Goal: Information Seeking & Learning: Learn about a topic

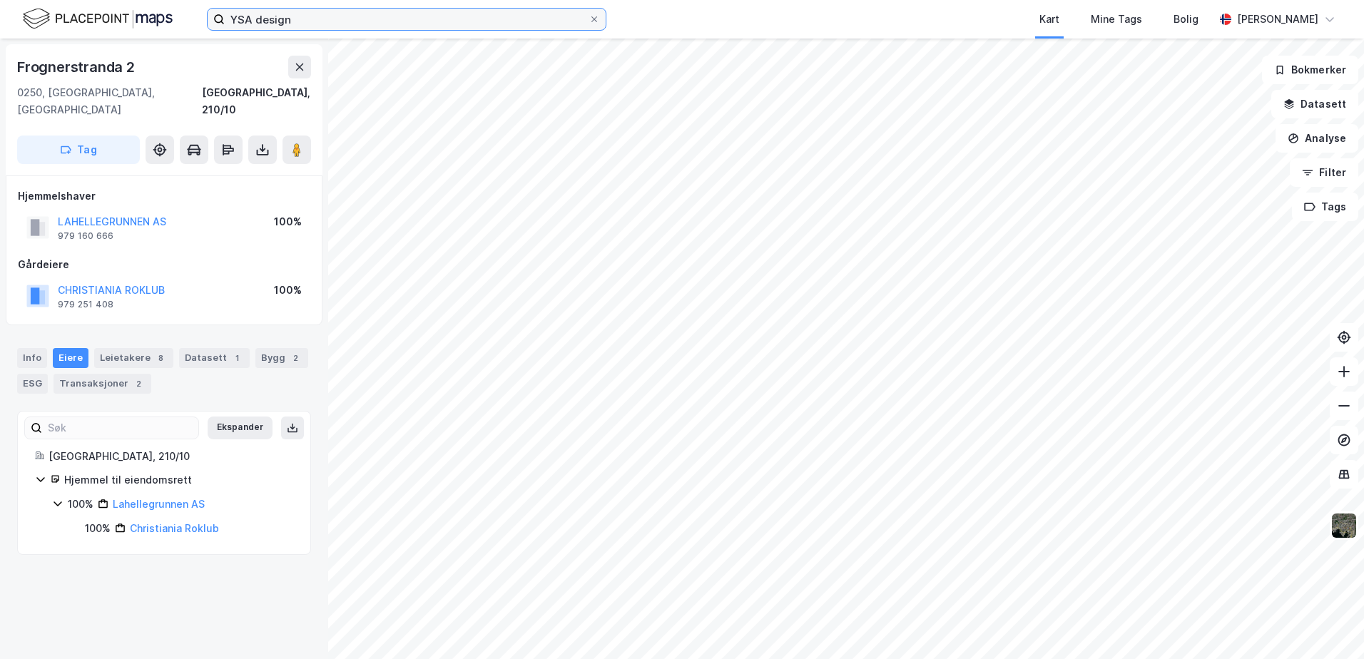
click at [325, 21] on input "YSA design" at bounding box center [407, 19] width 364 height 21
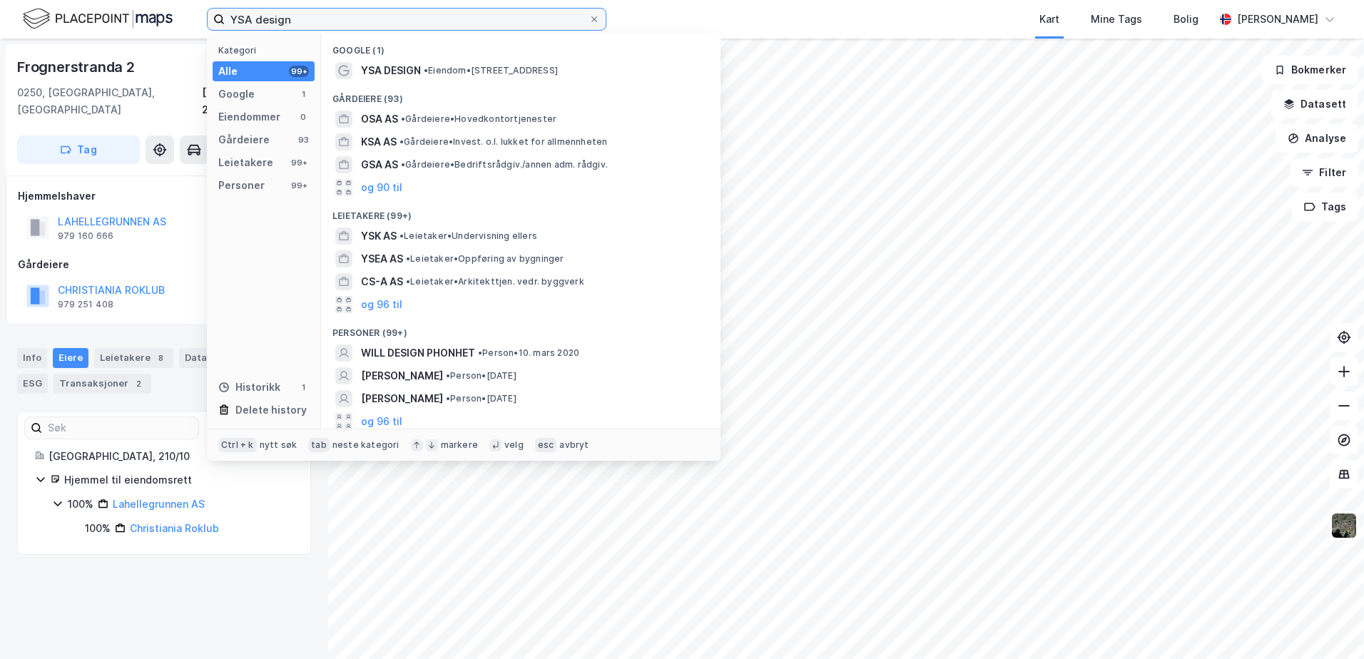
click at [325, 21] on input "YSA design" at bounding box center [407, 19] width 364 height 21
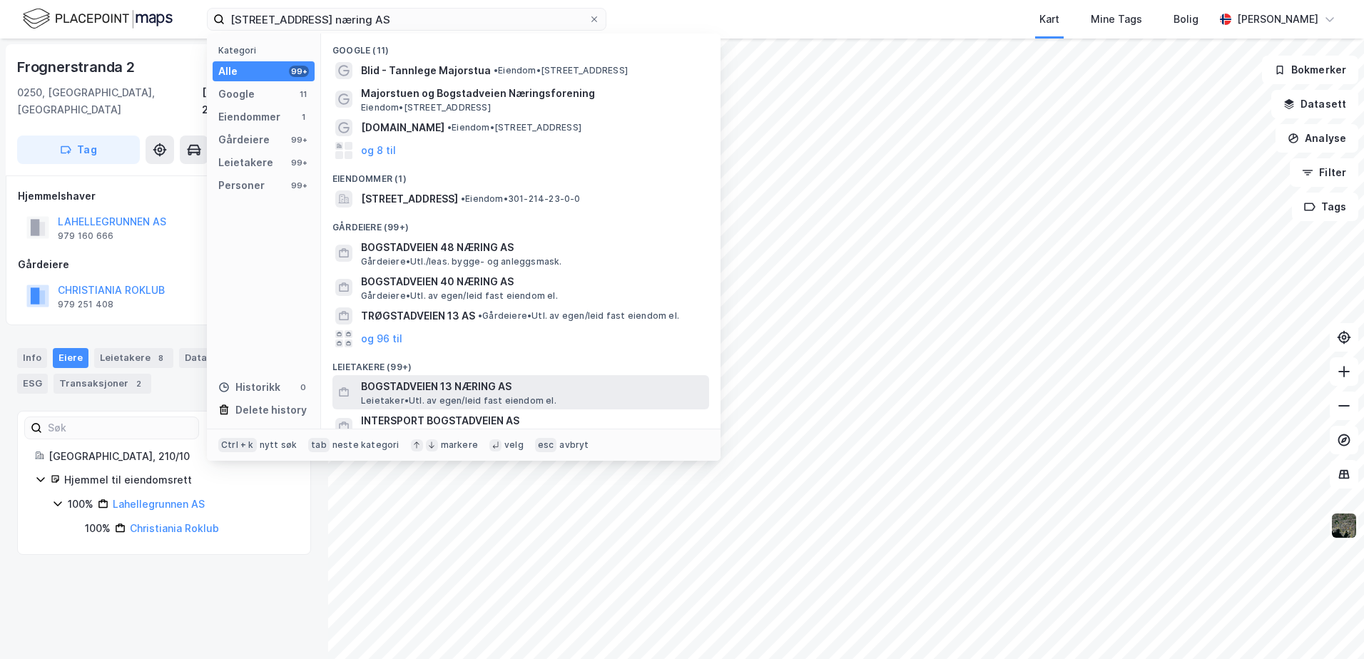
click at [405, 390] on span "BOGSTADVEIEN 13 NÆRING AS" at bounding box center [532, 386] width 343 height 17
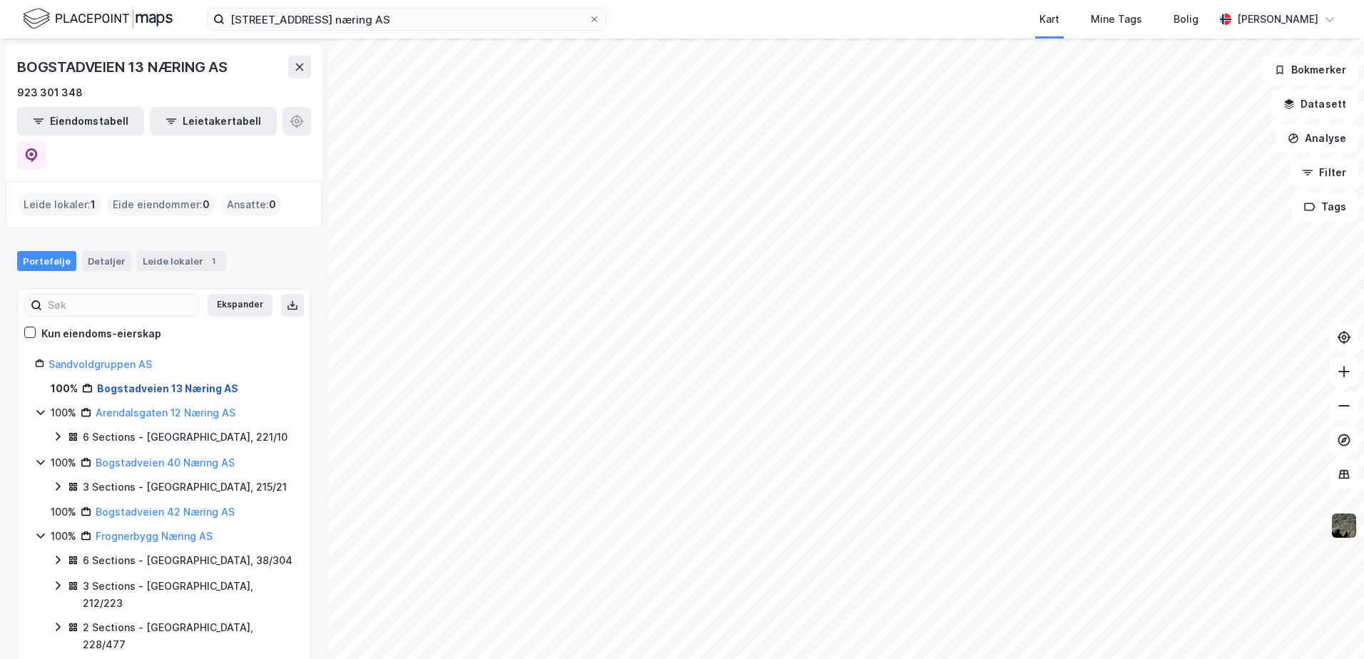
click at [120, 382] on link "Bogstadveien 13 Næring AS" at bounding box center [167, 388] width 141 height 12
click at [176, 382] on link "Bogstadveien 13 Næring AS" at bounding box center [167, 388] width 141 height 12
click at [101, 251] on div "Detaljer" at bounding box center [106, 261] width 49 height 20
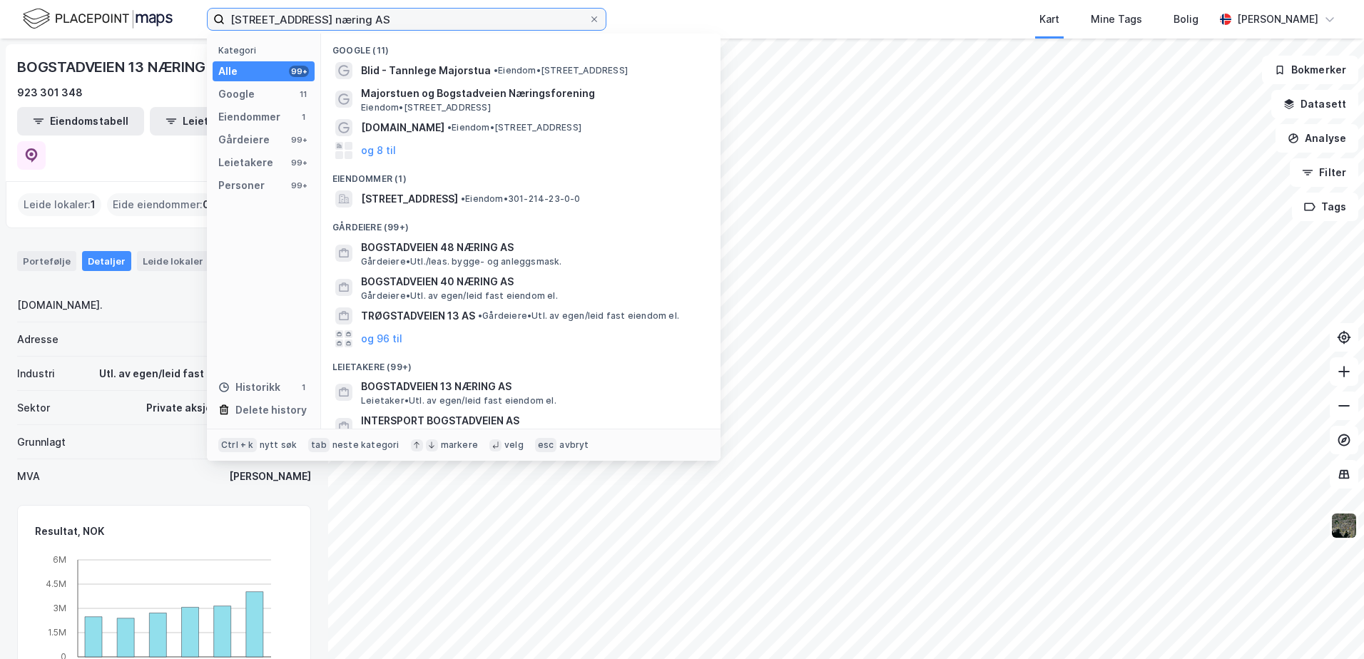
click at [405, 24] on input "[STREET_ADDRESS] næring AS" at bounding box center [407, 19] width 364 height 21
click at [271, 119] on div "Eiendommer" at bounding box center [249, 116] width 62 height 17
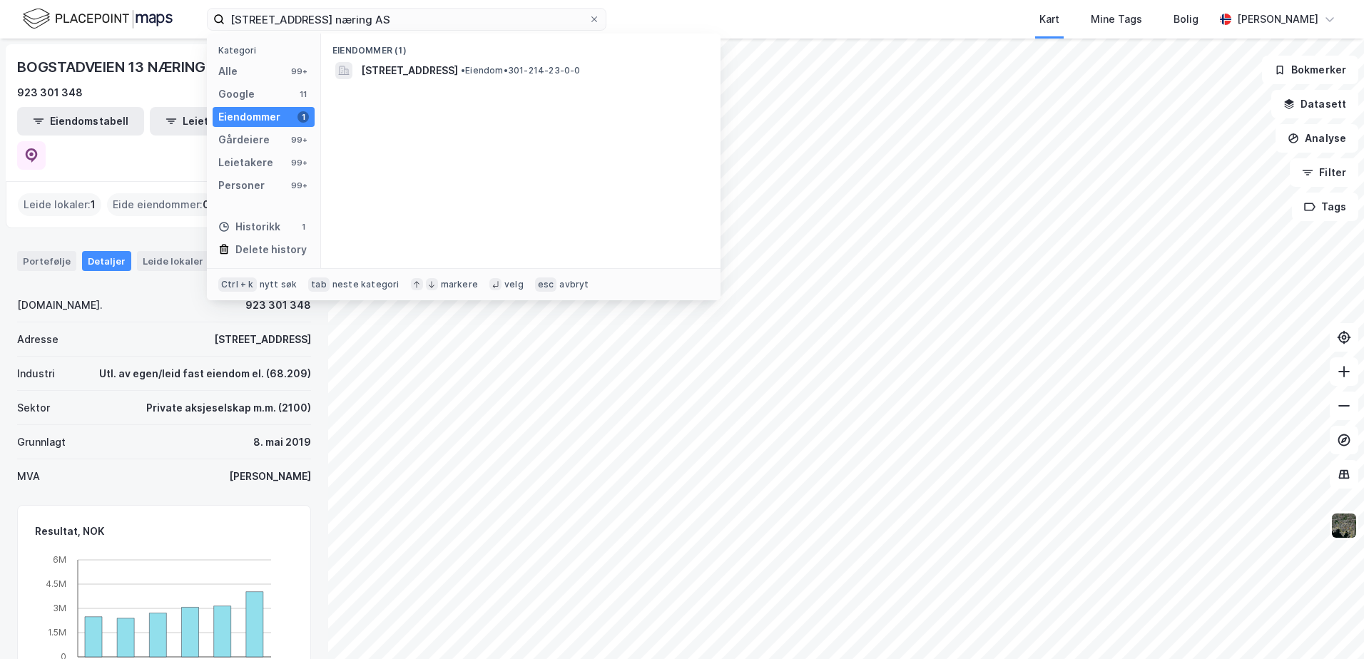
click at [276, 121] on div "Eiendommer" at bounding box center [249, 116] width 62 height 17
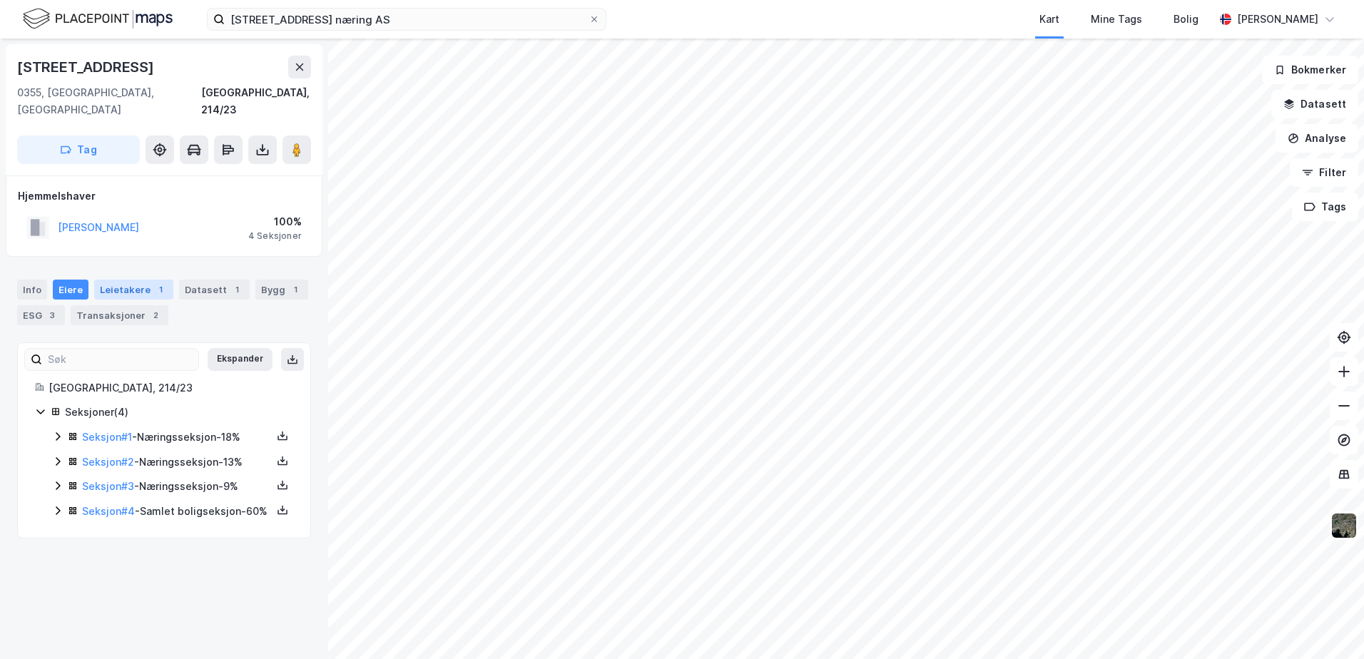
click at [131, 280] on div "Leietakere 1" at bounding box center [133, 290] width 79 height 20
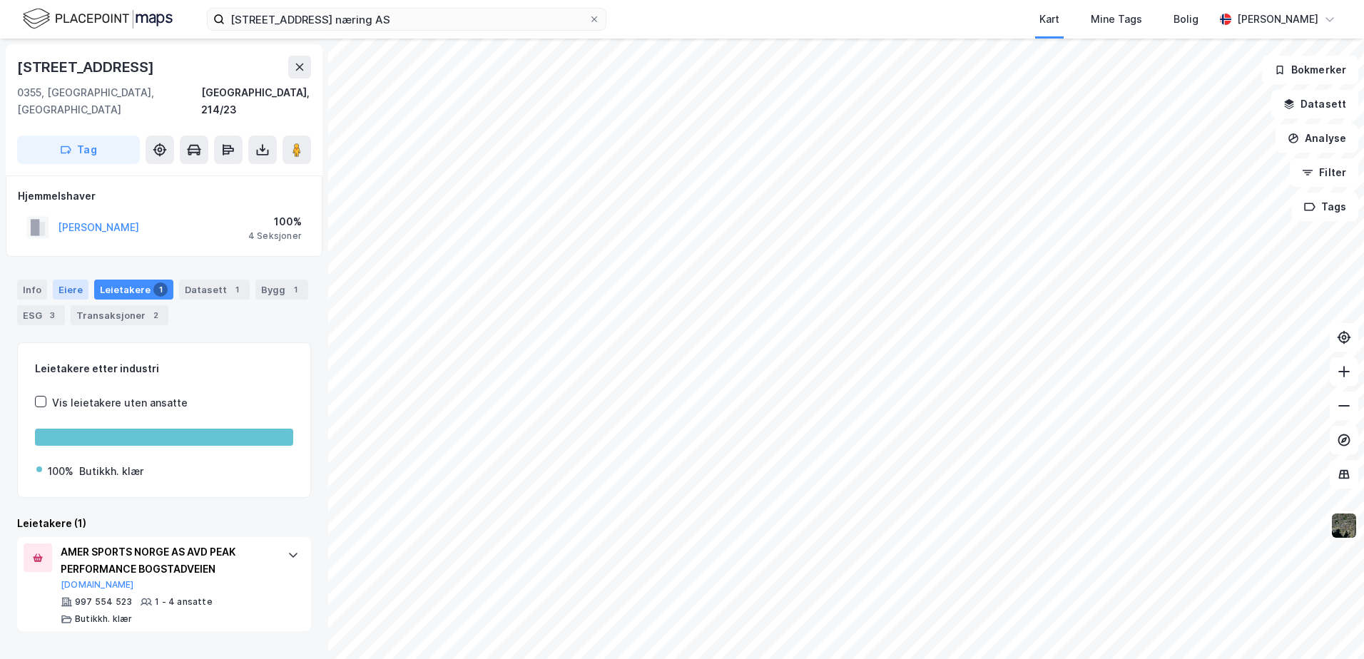
click at [65, 280] on div "Eiere" at bounding box center [71, 290] width 36 height 20
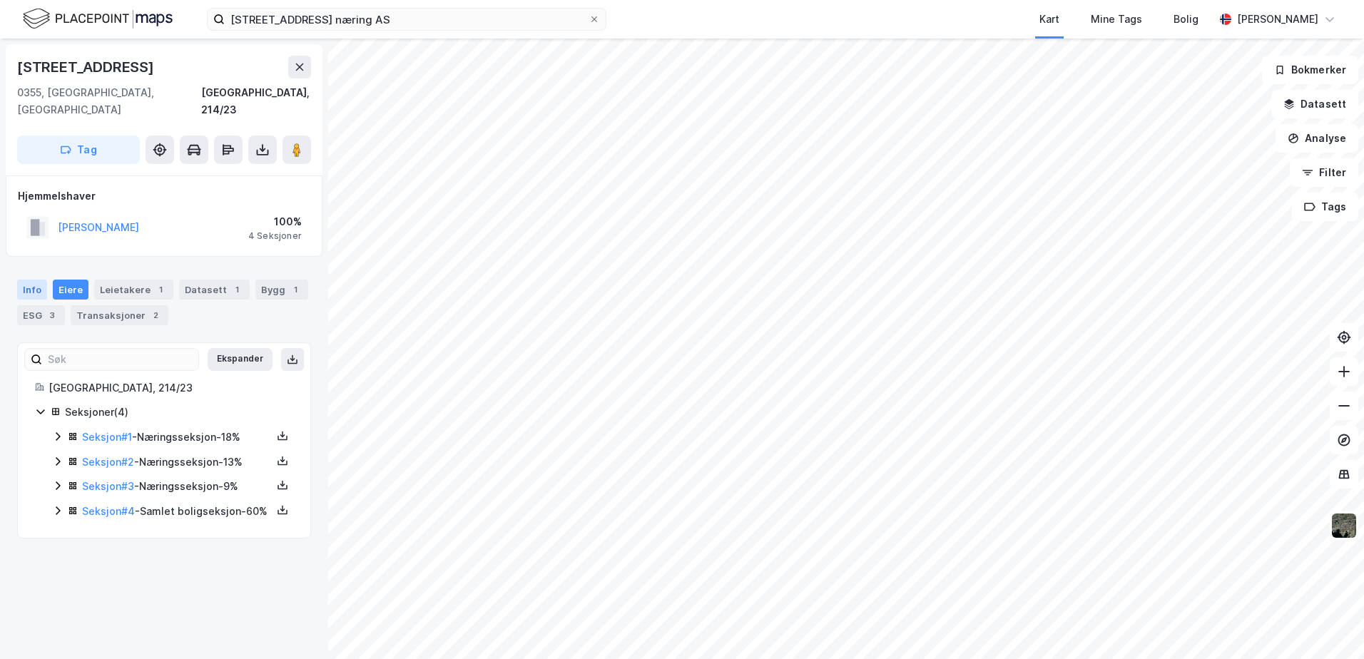
click at [35, 280] on div "Info" at bounding box center [32, 290] width 30 height 20
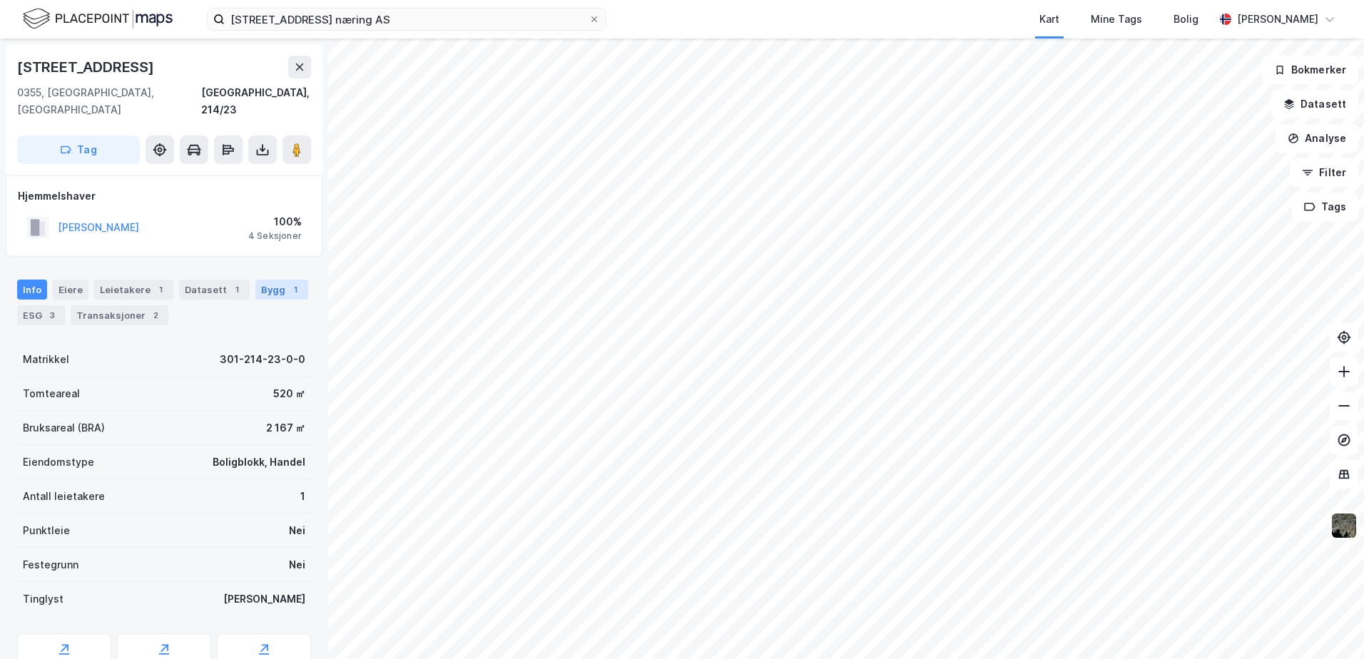
click at [264, 280] on div "Bygg 1" at bounding box center [281, 290] width 53 height 20
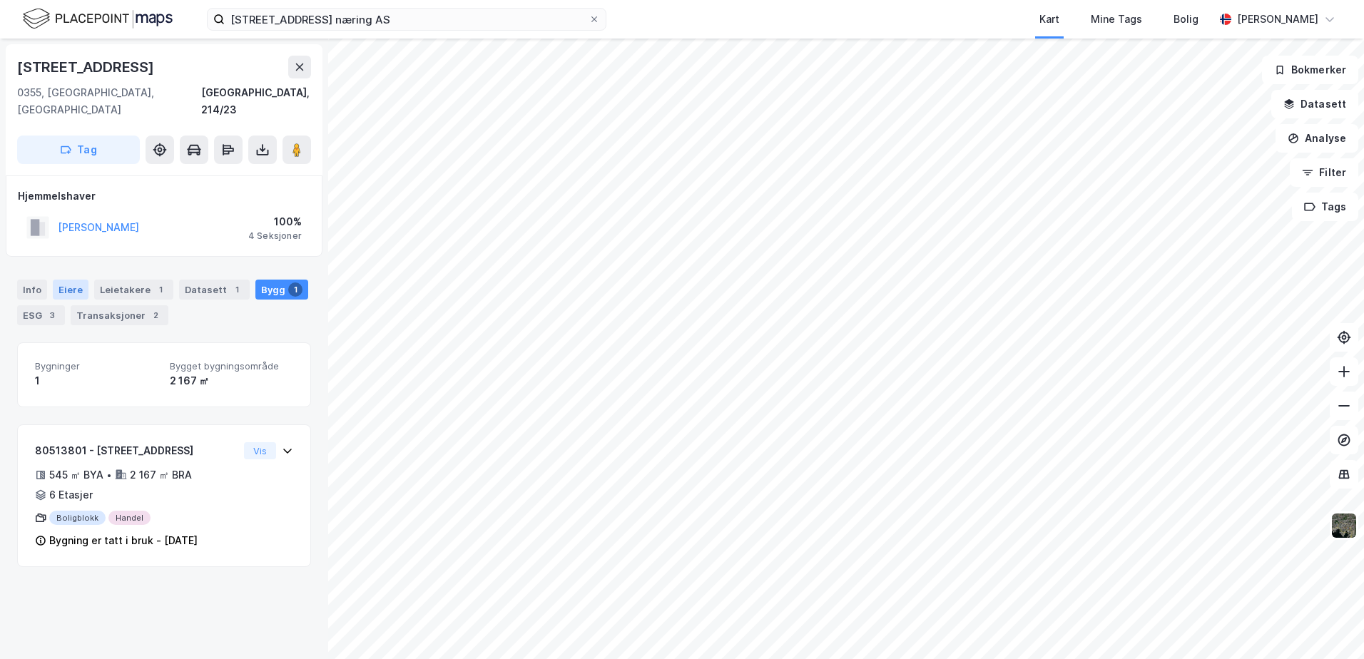
click at [69, 280] on div "Eiere" at bounding box center [71, 290] width 36 height 20
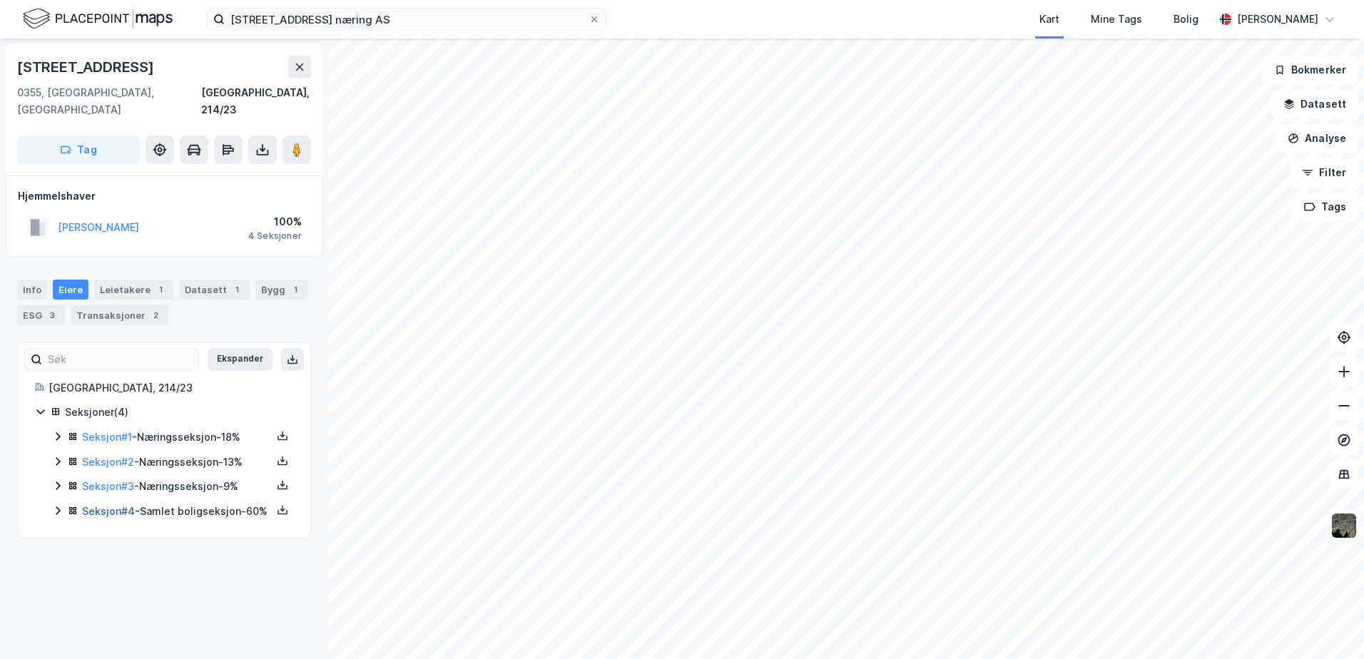
click at [98, 505] on link "Seksjon # 4" at bounding box center [108, 511] width 53 height 12
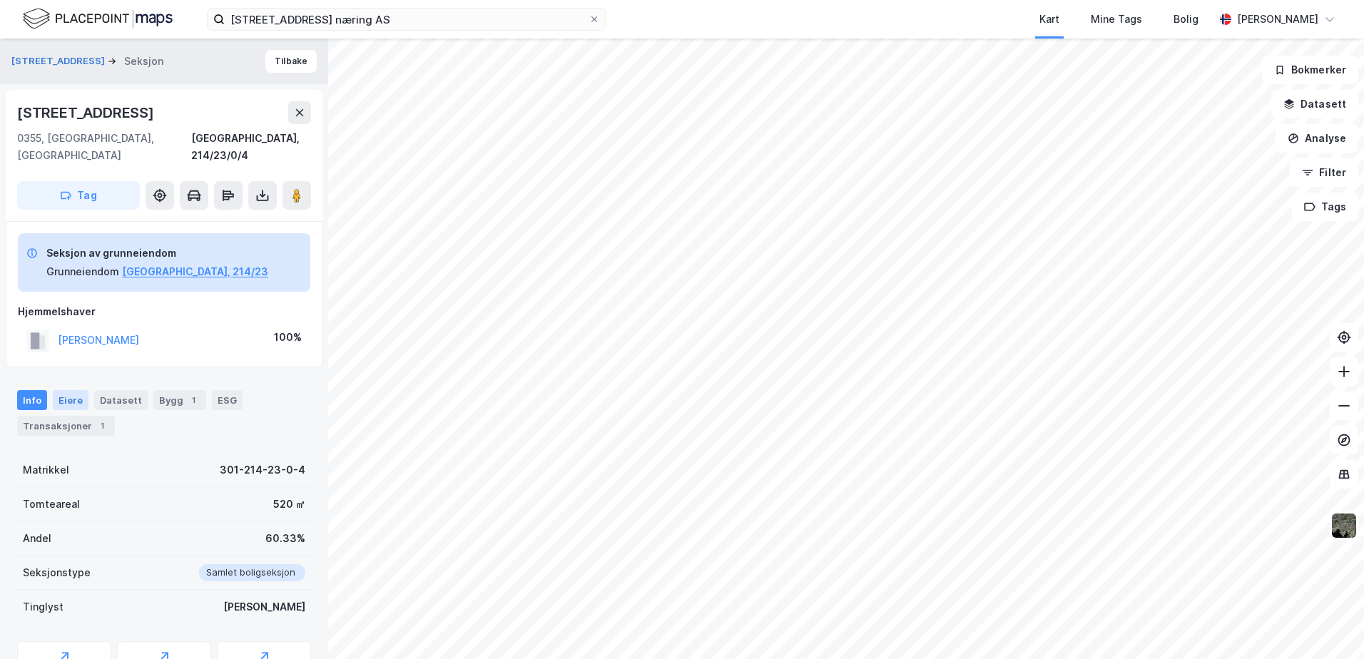
click at [71, 390] on div "Eiere" at bounding box center [71, 400] width 36 height 20
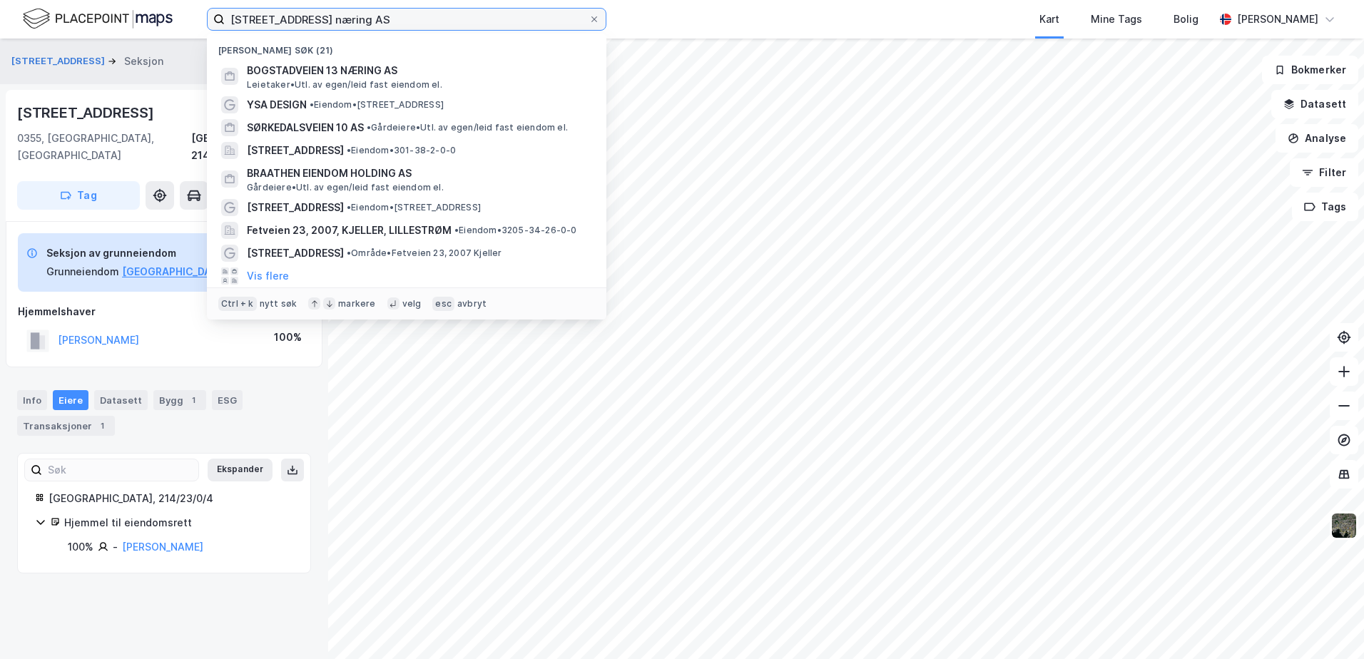
click at [382, 16] on input "[STREET_ADDRESS] næring AS" at bounding box center [407, 19] width 364 height 21
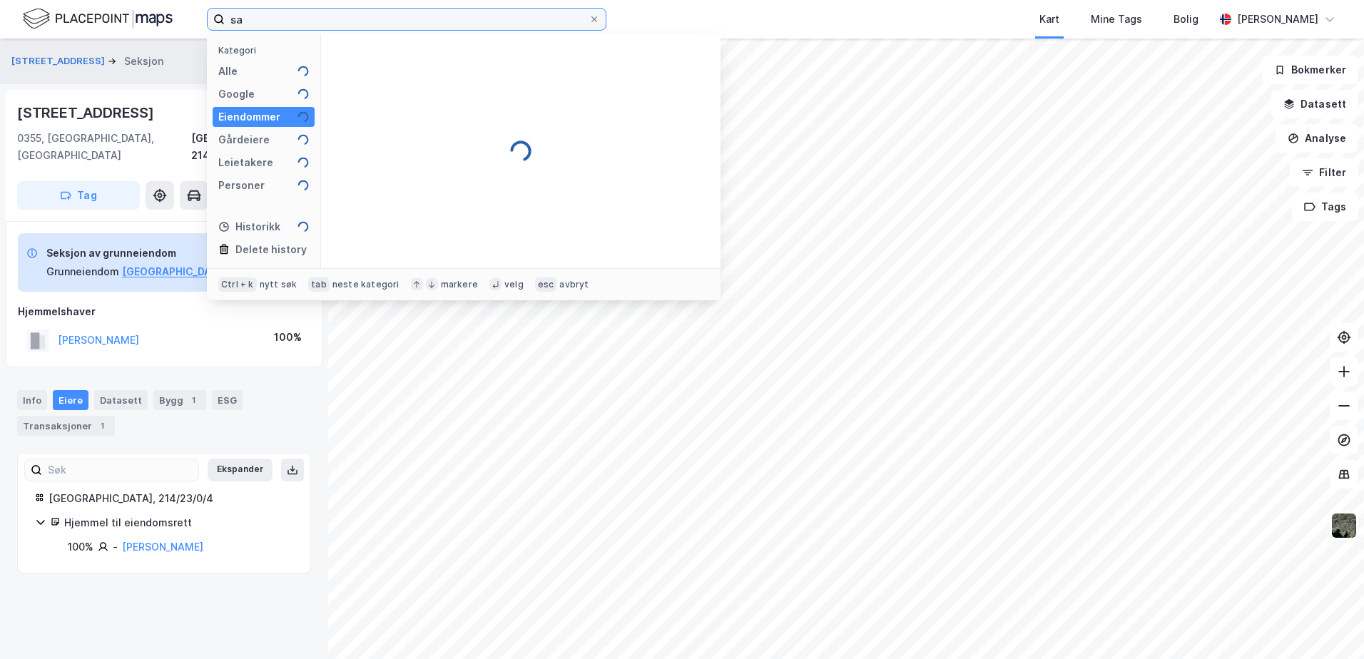
type input "s"
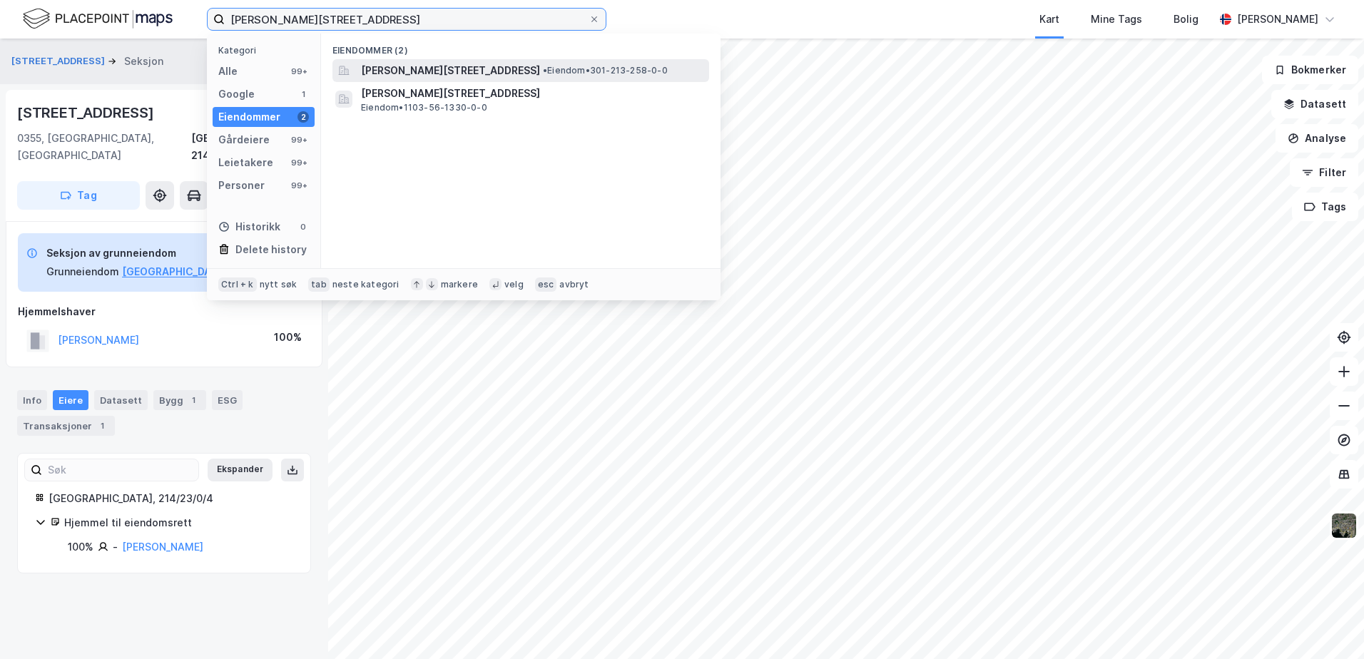
type input "[PERSON_NAME][STREET_ADDRESS]"
click at [425, 73] on span "[PERSON_NAME][STREET_ADDRESS]" at bounding box center [450, 70] width 179 height 17
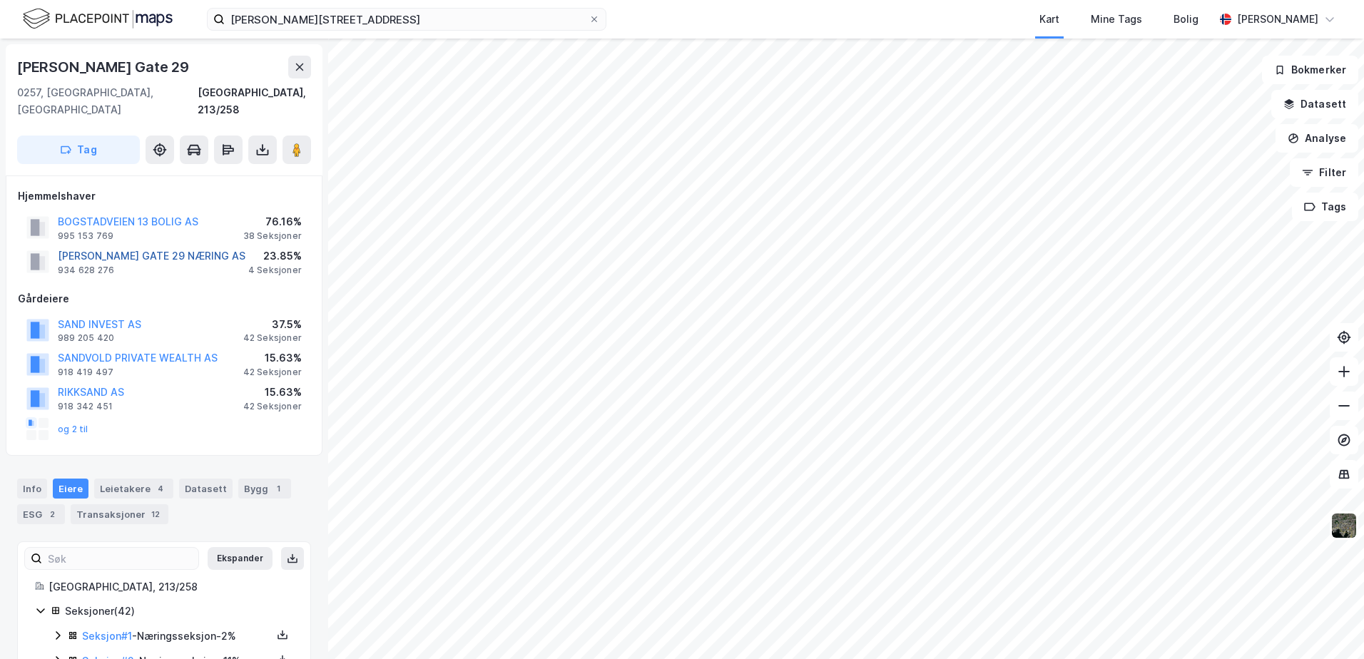
click at [0, 0] on button "[PERSON_NAME] GATE 29 NÆRING AS" at bounding box center [0, 0] width 0 height 0
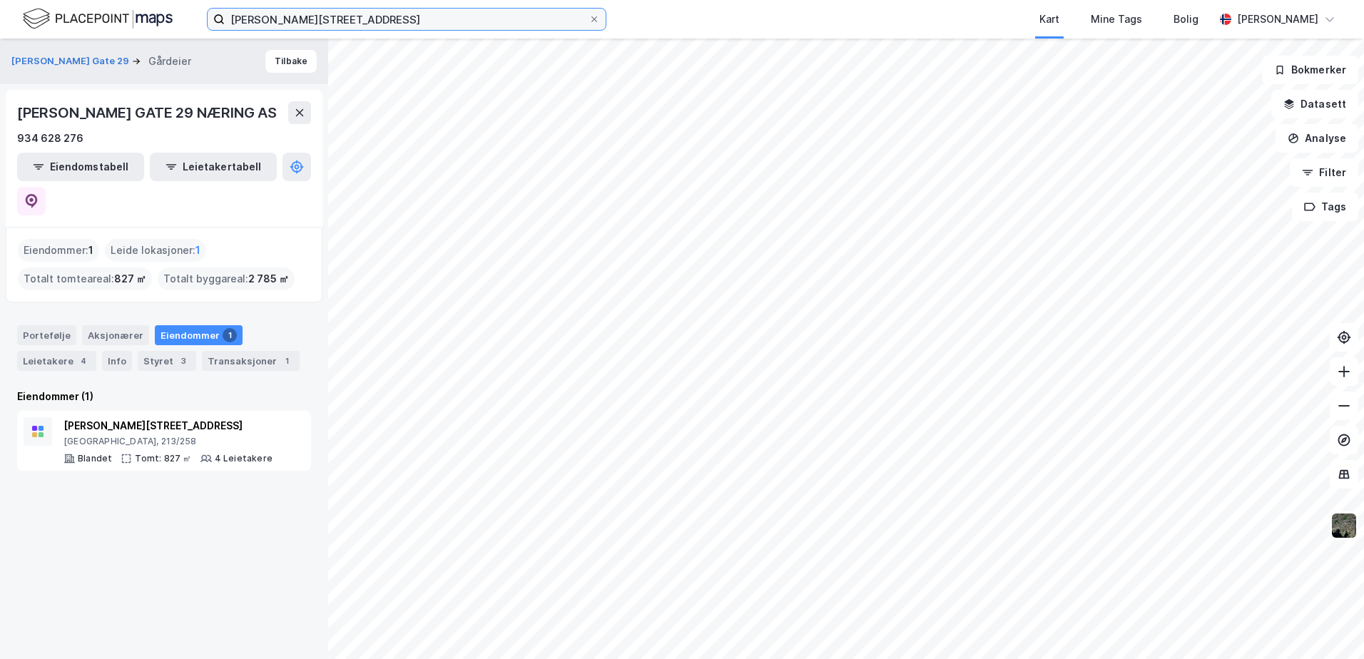
click at [360, 14] on input "[PERSON_NAME][STREET_ADDRESS]" at bounding box center [407, 19] width 364 height 21
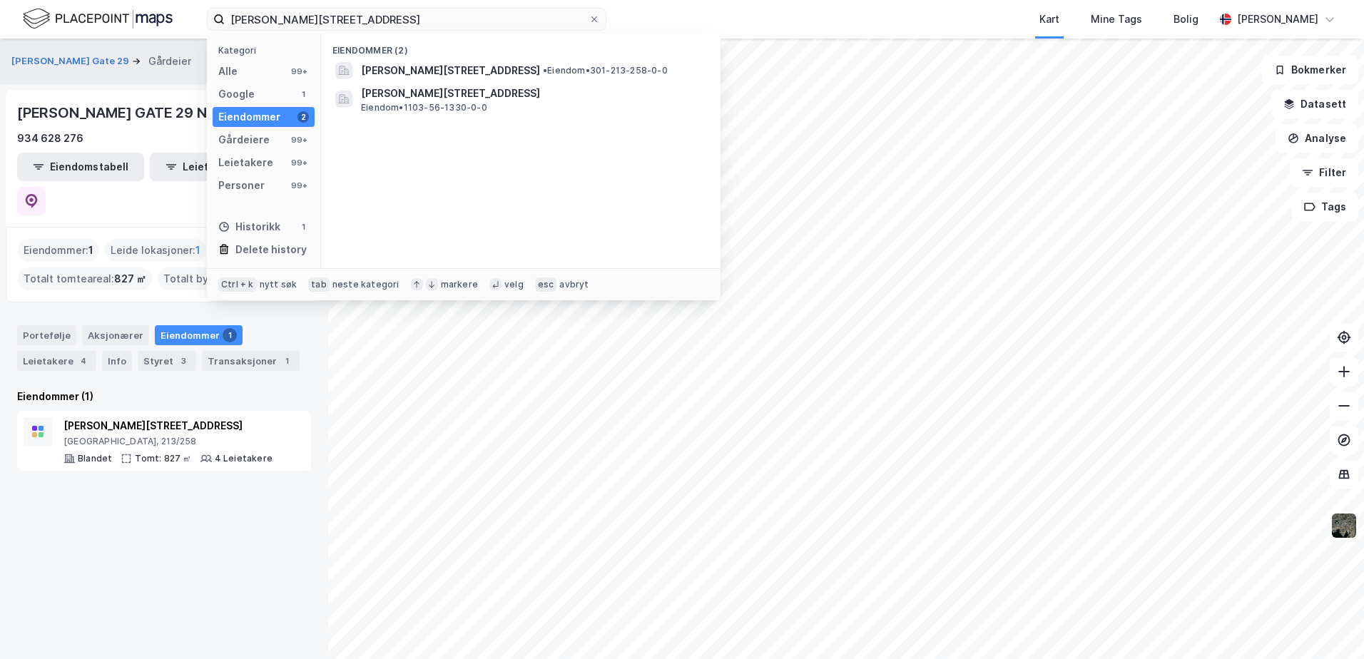
click at [255, 116] on div "Eiendommer" at bounding box center [249, 116] width 62 height 17
click at [407, 71] on span "[PERSON_NAME][STREET_ADDRESS]" at bounding box center [450, 70] width 179 height 17
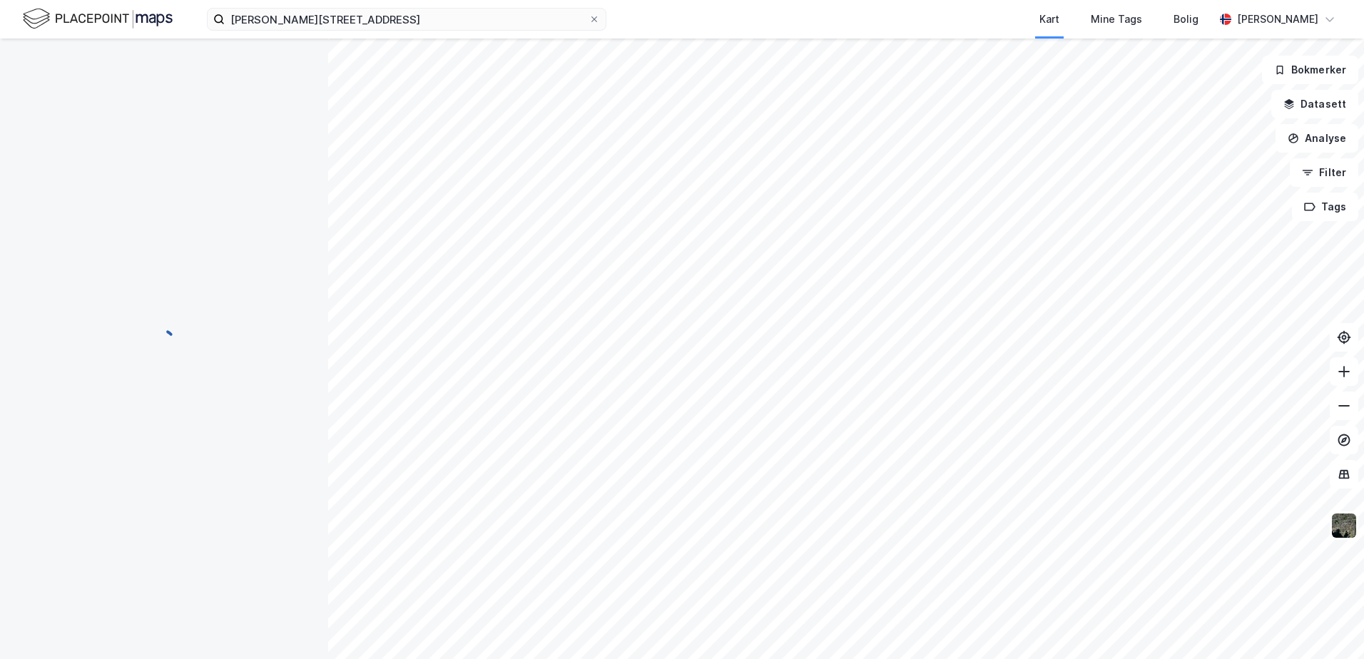
scroll to position [2, 0]
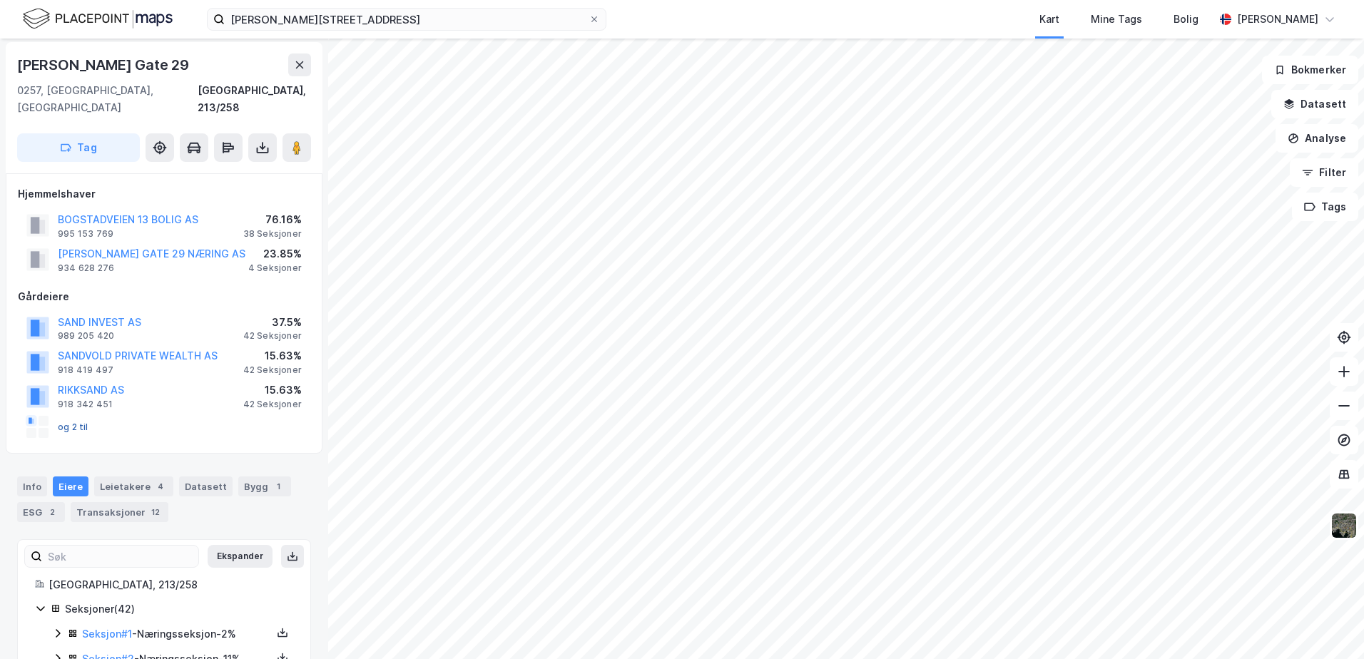
click at [0, 0] on button "og 2 til" at bounding box center [0, 0] width 0 height 0
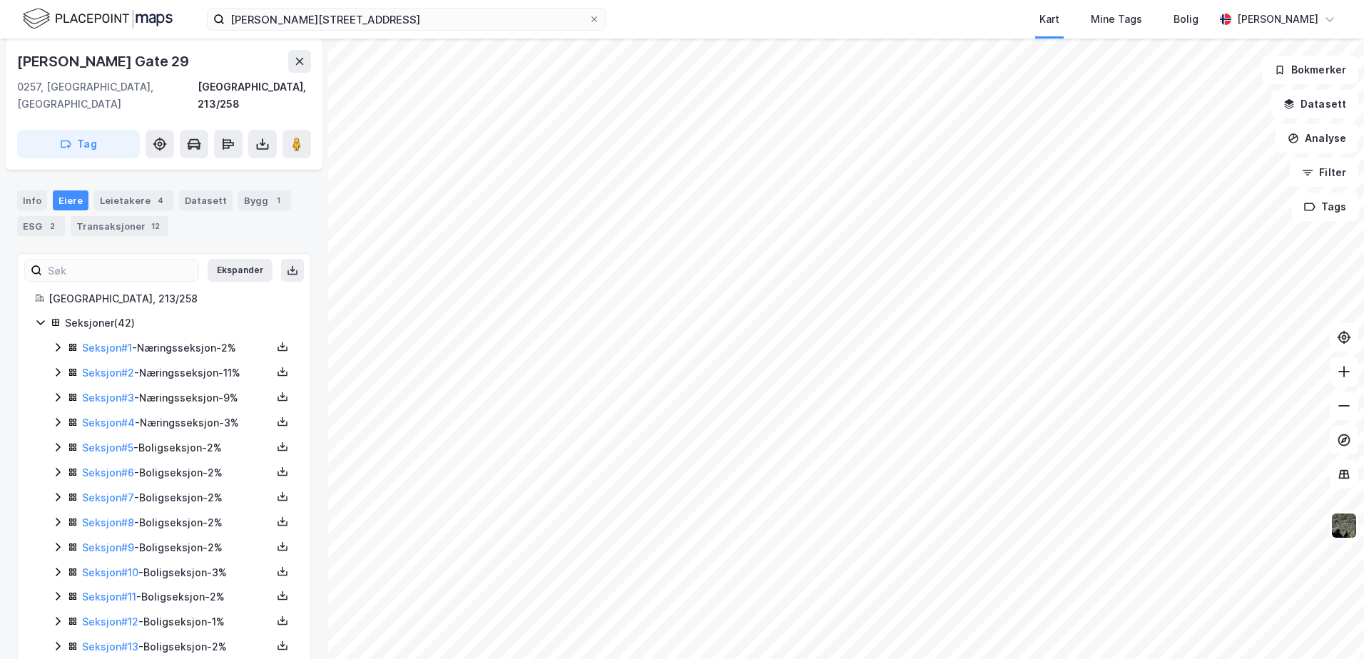
scroll to position [265, 0]
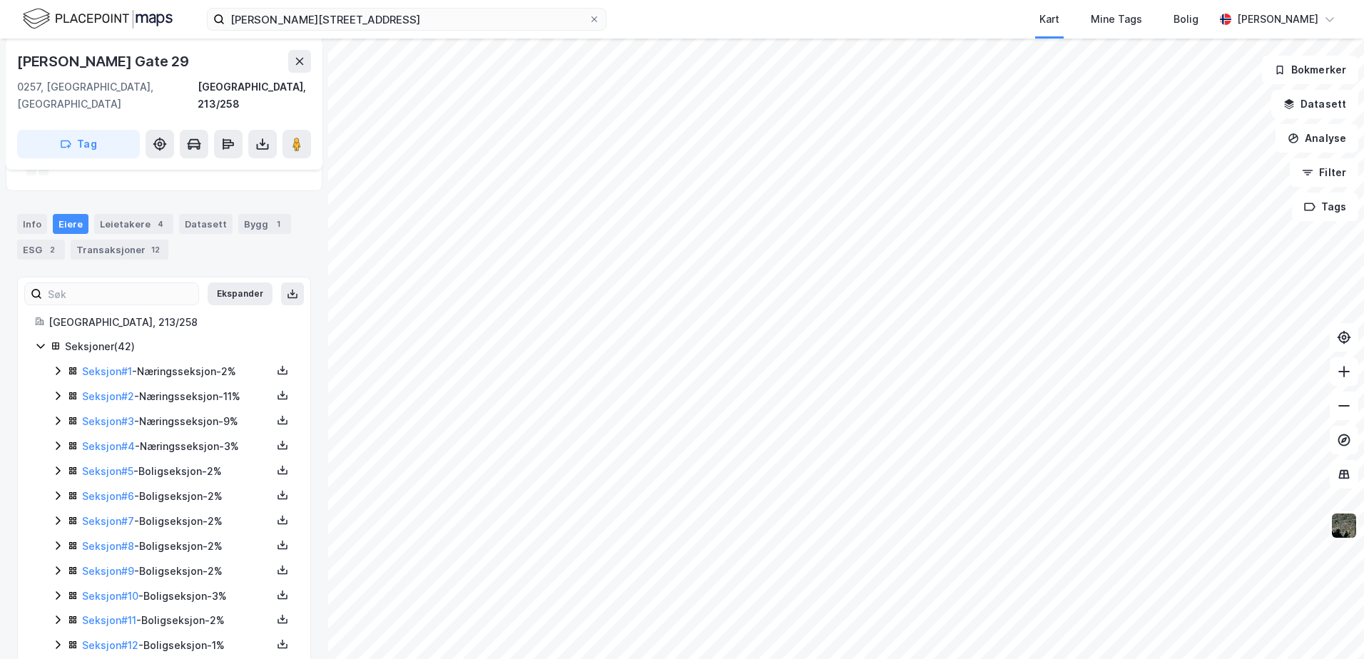
click at [39, 344] on icon at bounding box center [40, 346] width 8 height 5
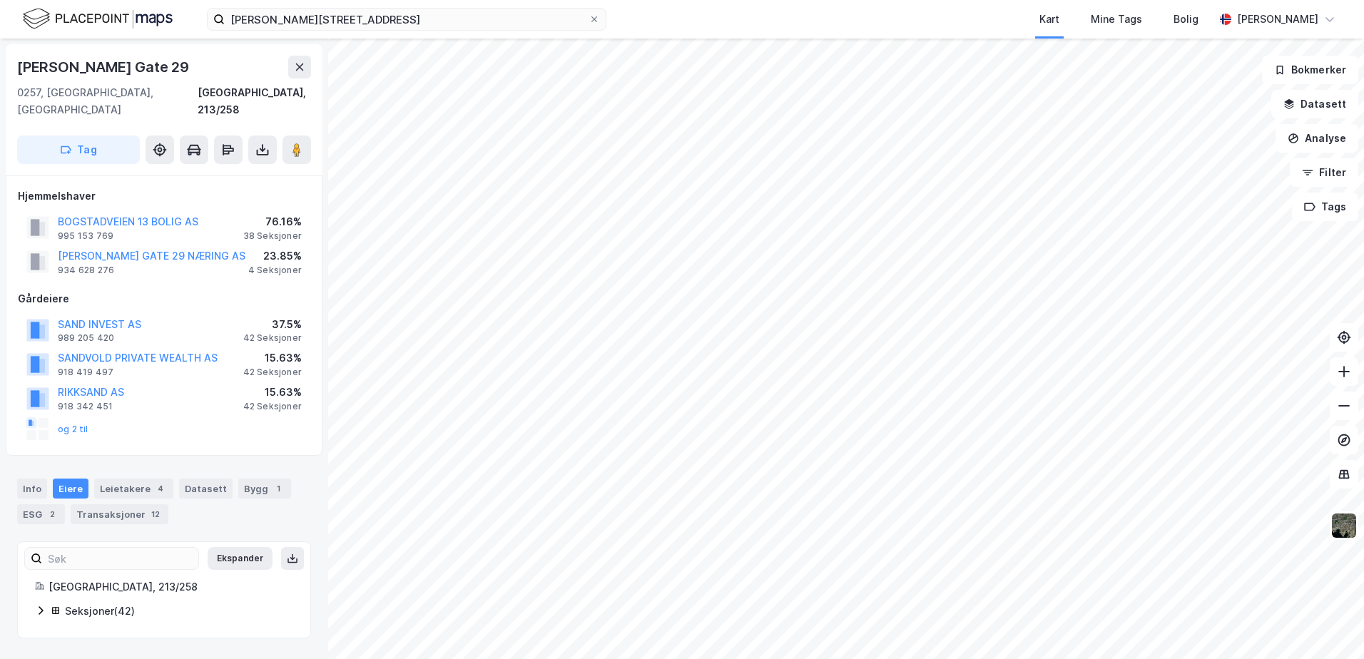
scroll to position [0, 0]
click at [0, 0] on button "og 2 til" at bounding box center [0, 0] width 0 height 0
click at [41, 290] on div "Gårdeiere" at bounding box center [164, 298] width 293 height 17
